Goal: Task Accomplishment & Management: Use online tool/utility

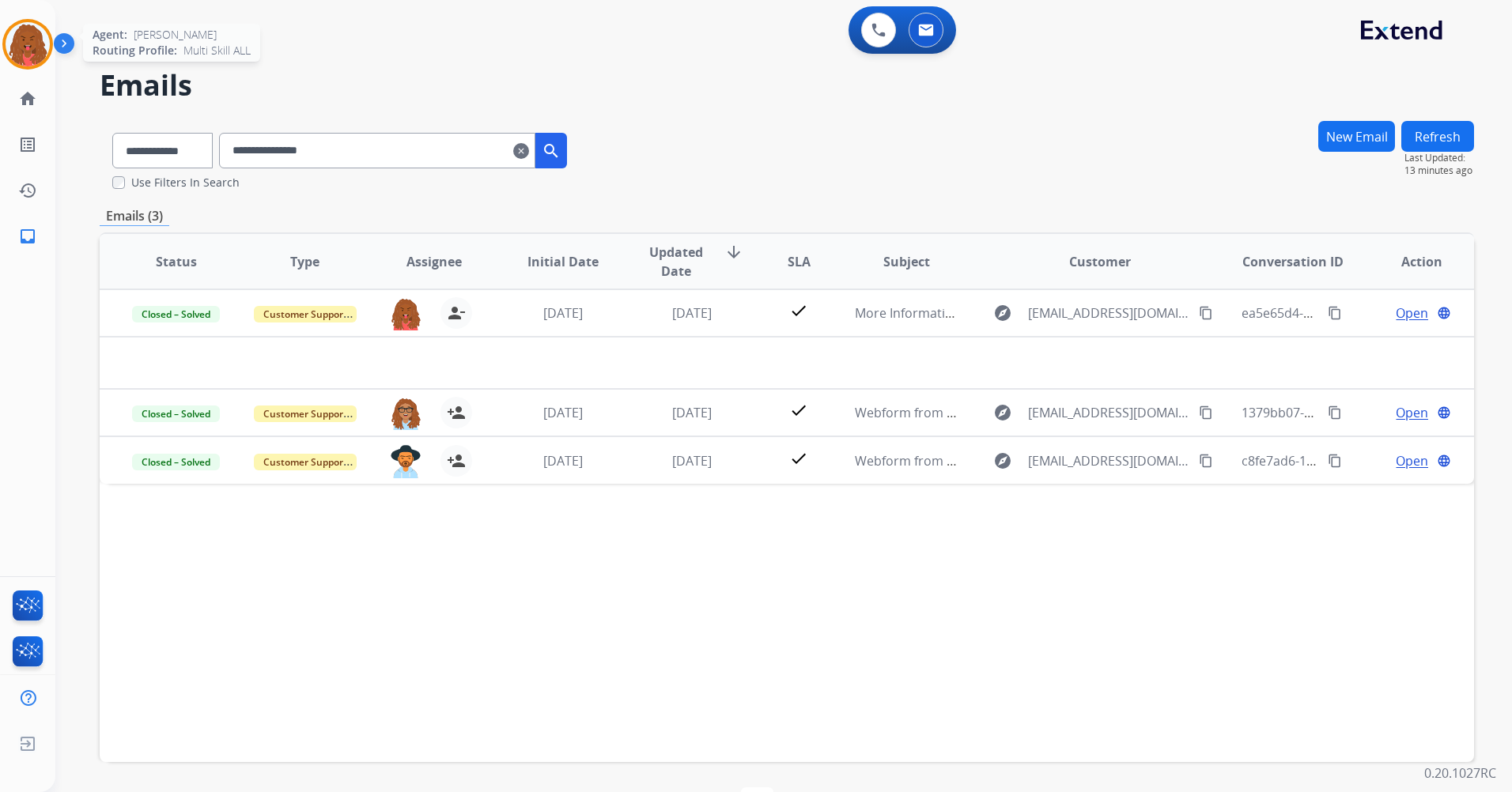
click at [39, 52] on img at bounding box center [28, 44] width 44 height 44
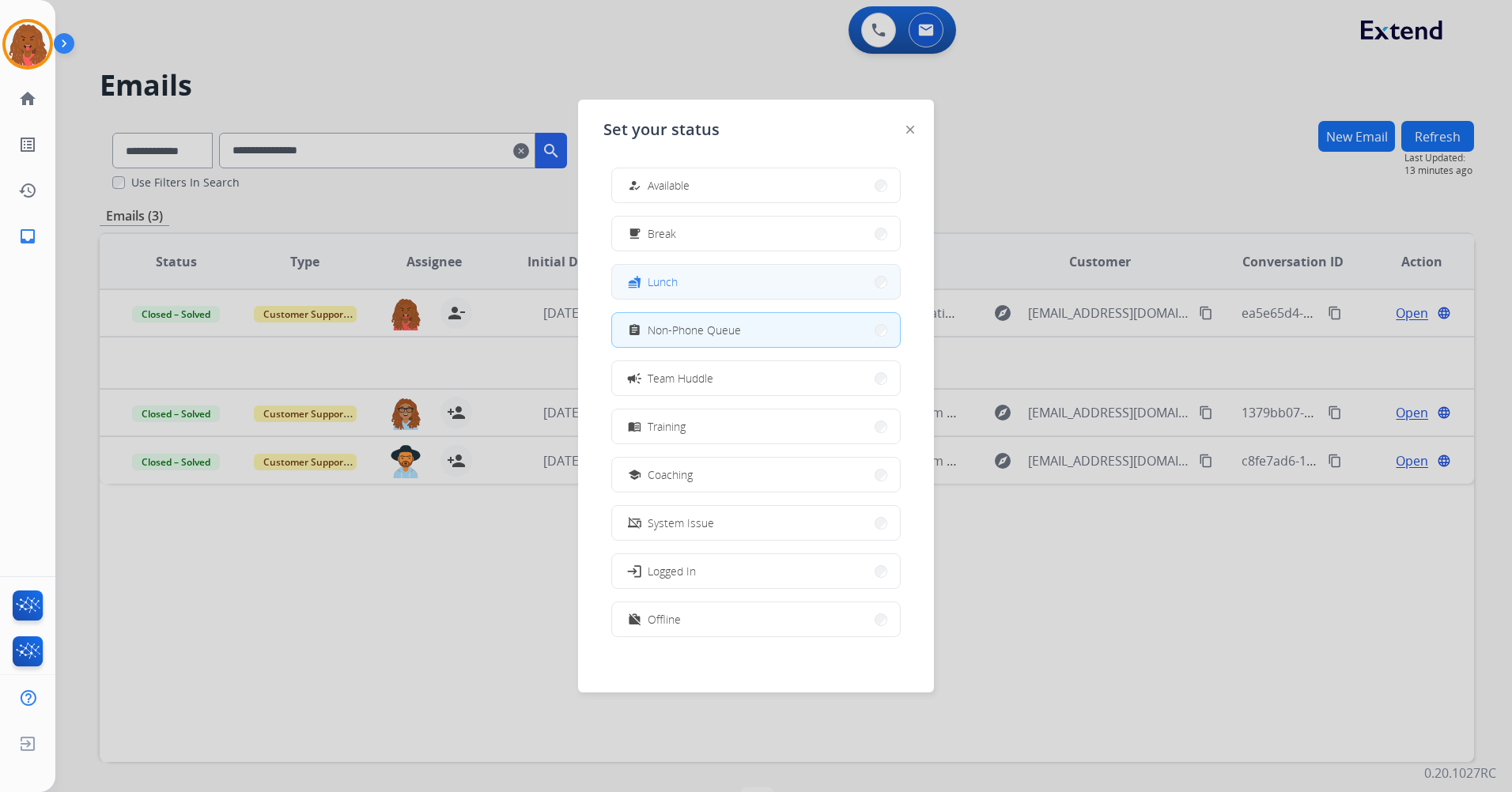
click at [710, 290] on button "fastfood Lunch" at bounding box center [756, 281] width 288 height 34
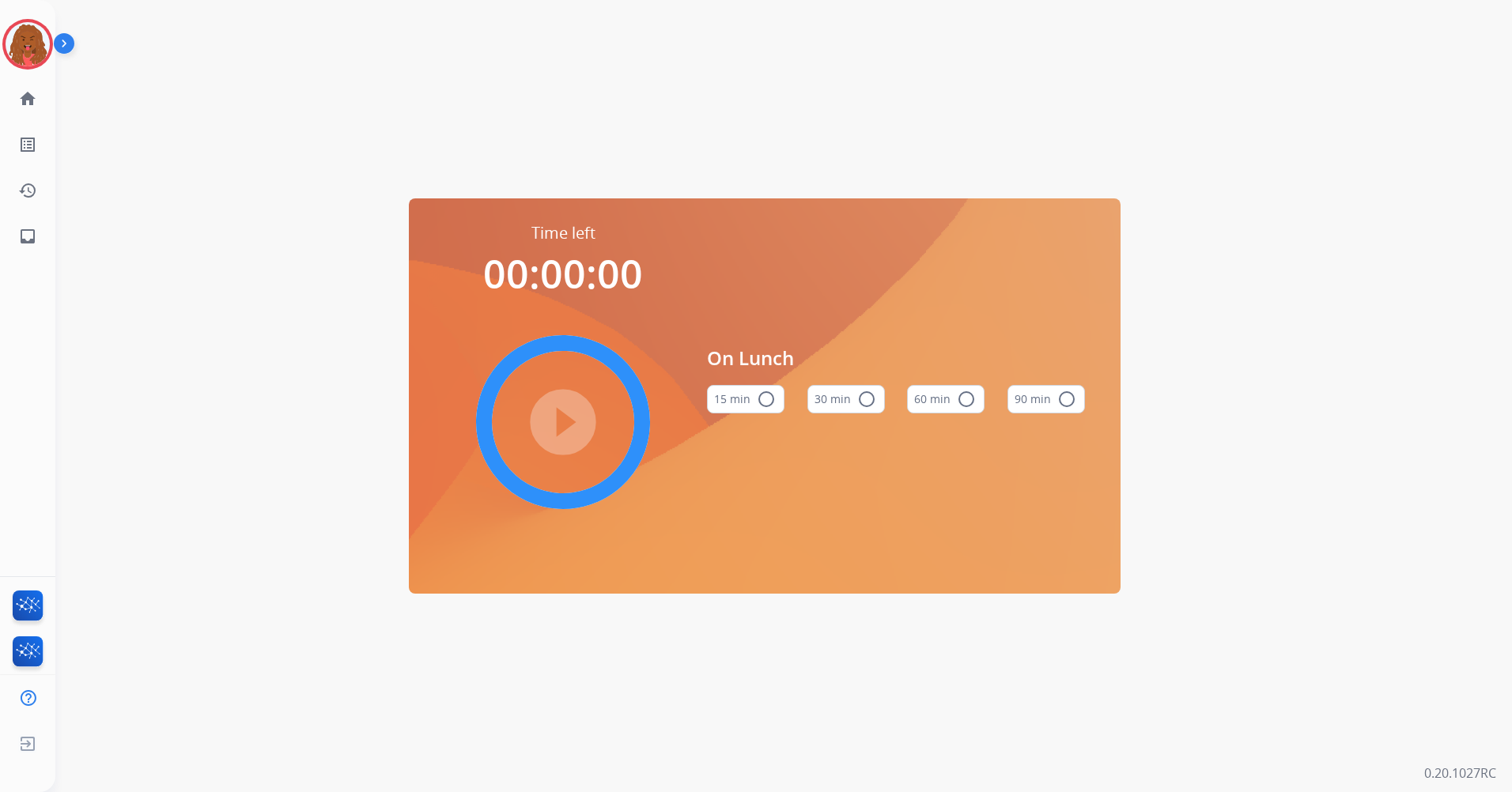
click at [965, 393] on mat-icon "radio_button_unchecked" at bounding box center [966, 399] width 19 height 19
